Goal: Check status: Check status

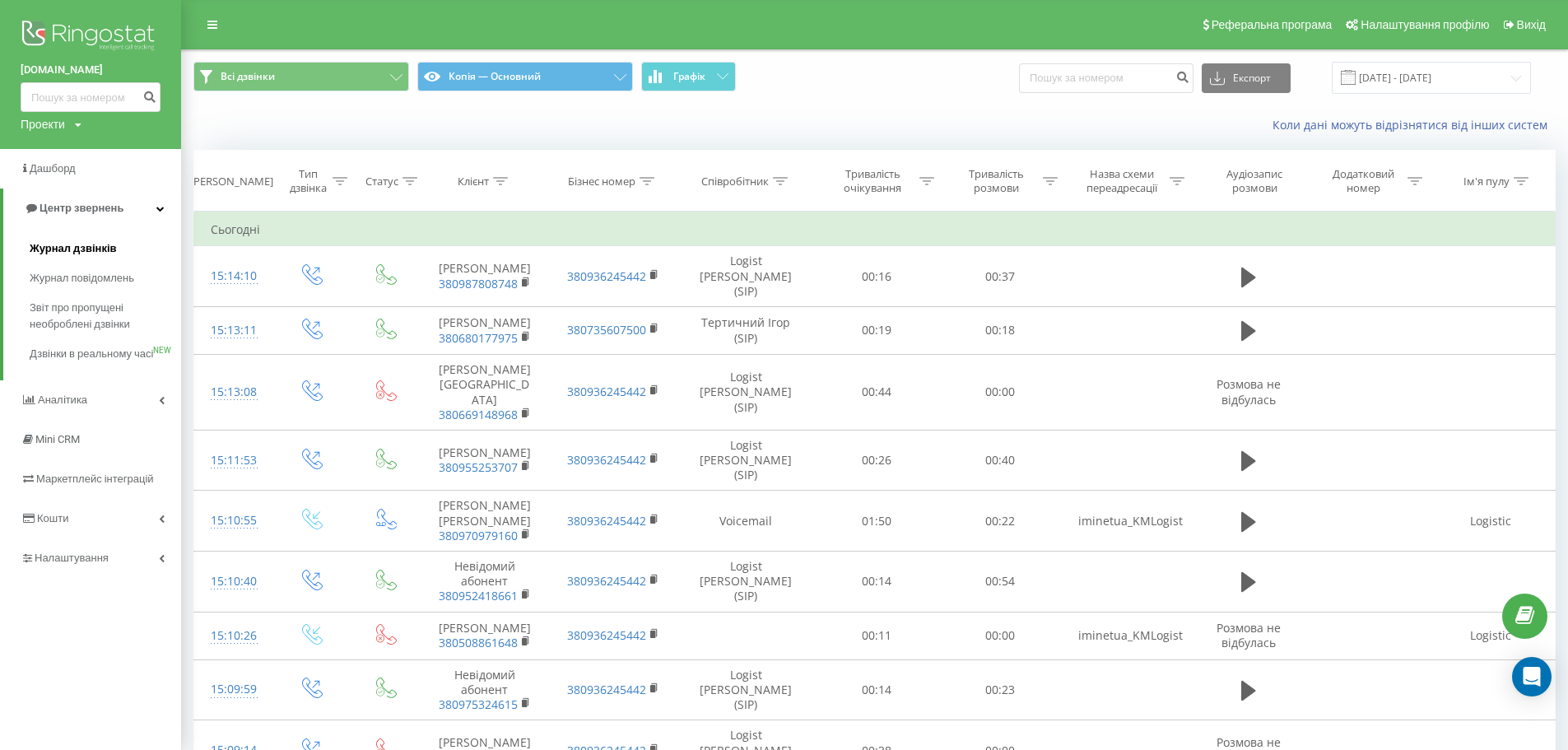
click at [69, 247] on span "Журнал дзвінків" at bounding box center [73, 249] width 87 height 17
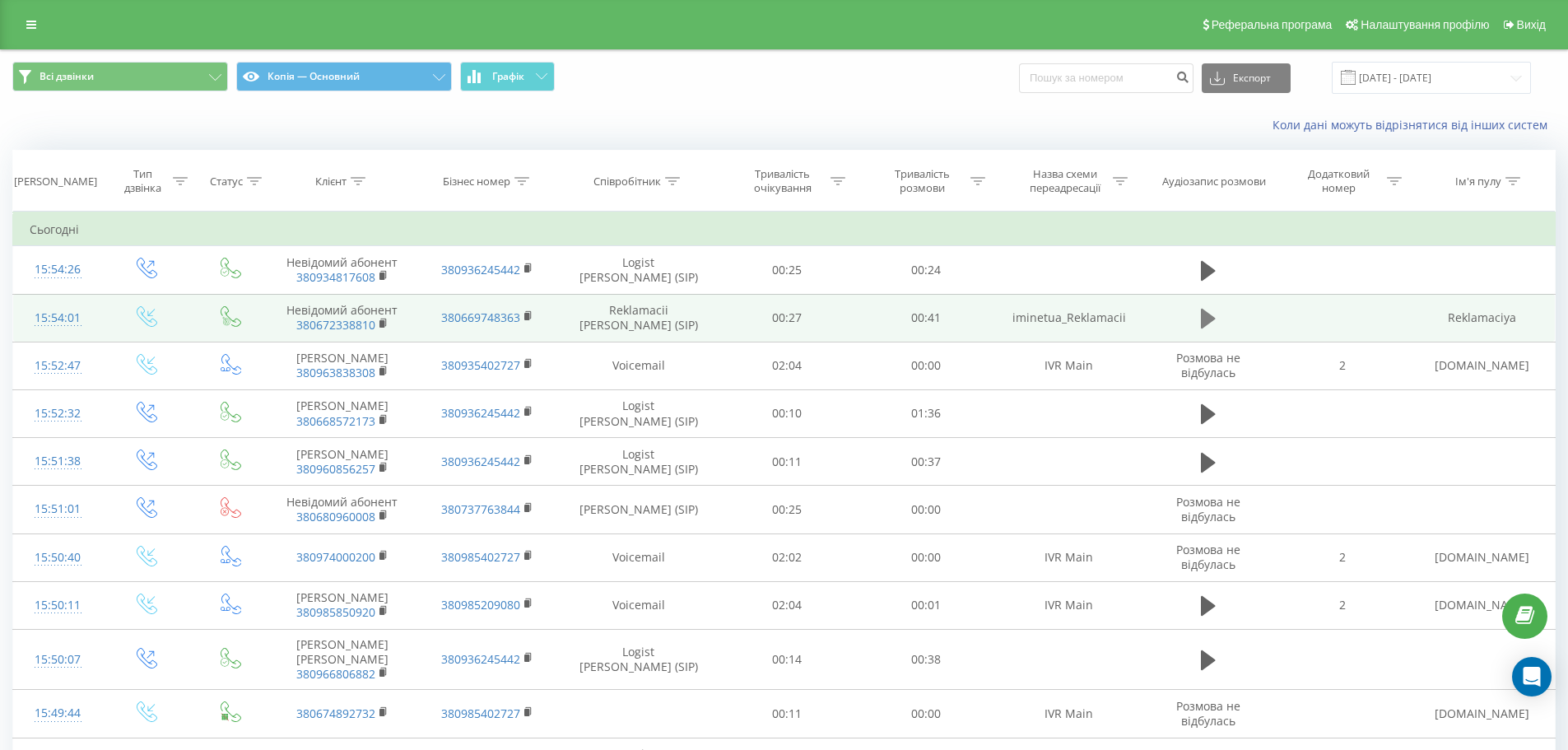
click at [1205, 318] on icon at bounding box center [1207, 318] width 15 height 20
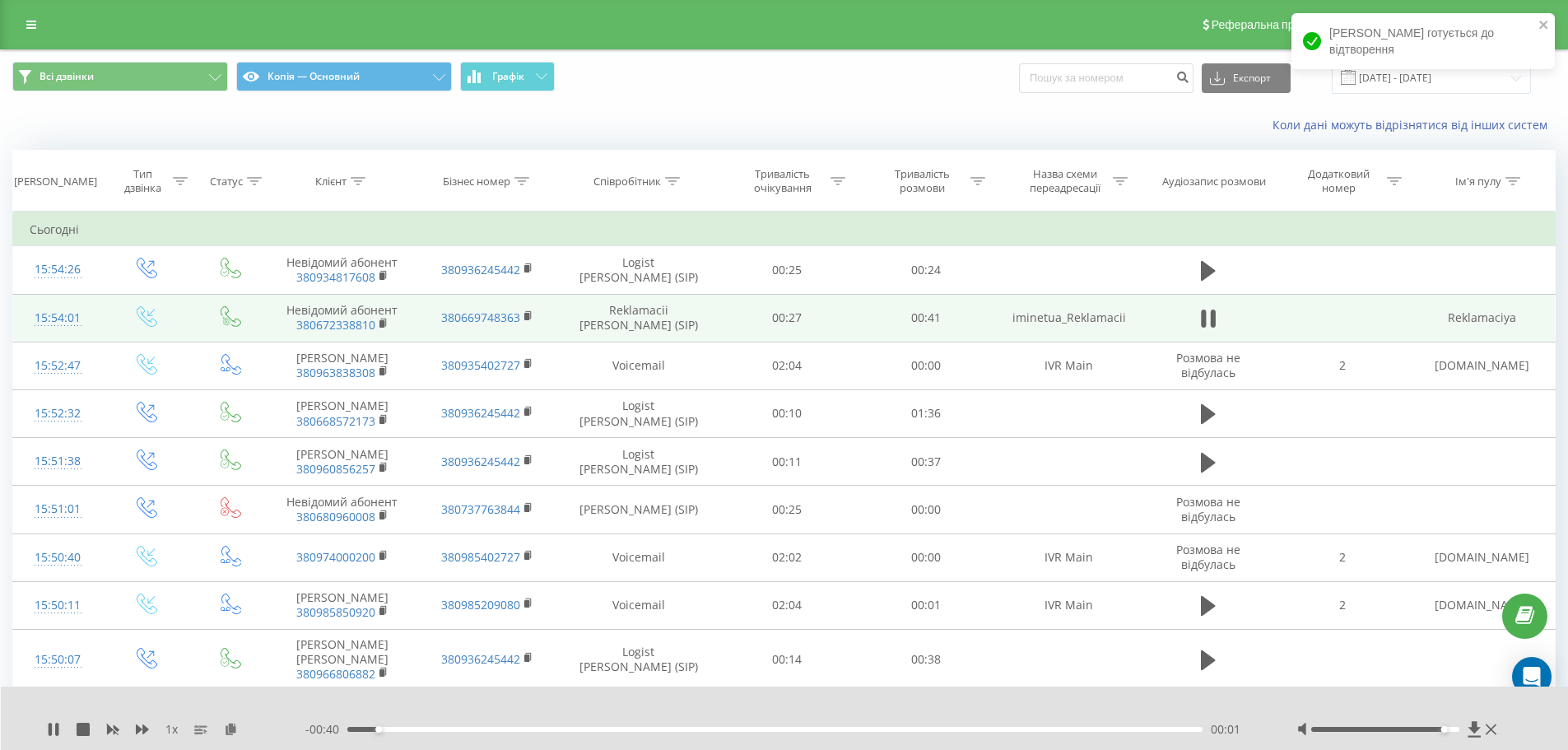
drag, startPoint x: 1389, startPoint y: 730, endPoint x: 1442, endPoint y: 729, distance: 53.0
click at [1442, 729] on div at bounding box center [1384, 729] width 148 height 5
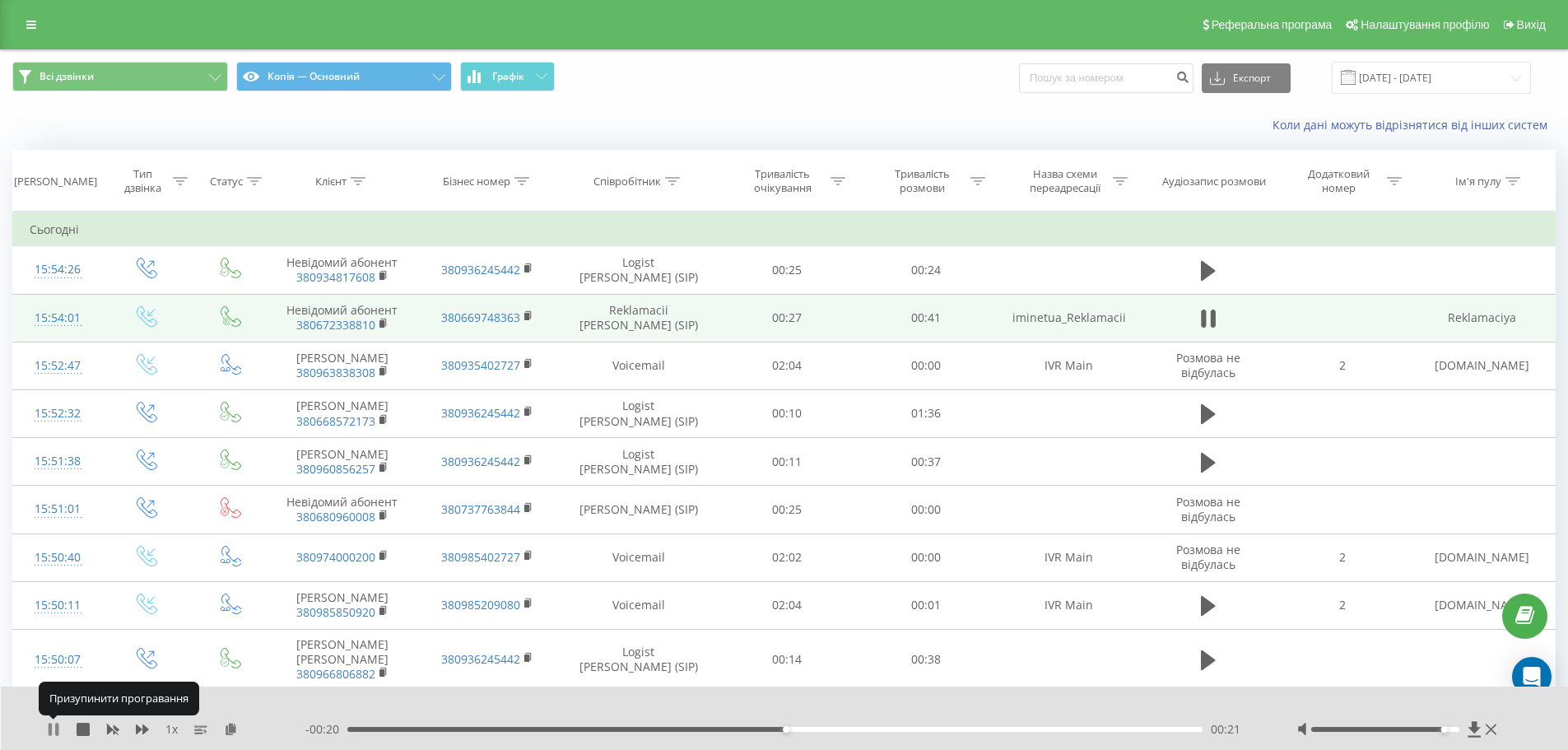
click at [48, 727] on icon at bounding box center [49, 728] width 3 height 13
